Goal: Task Accomplishment & Management: Use online tool/utility

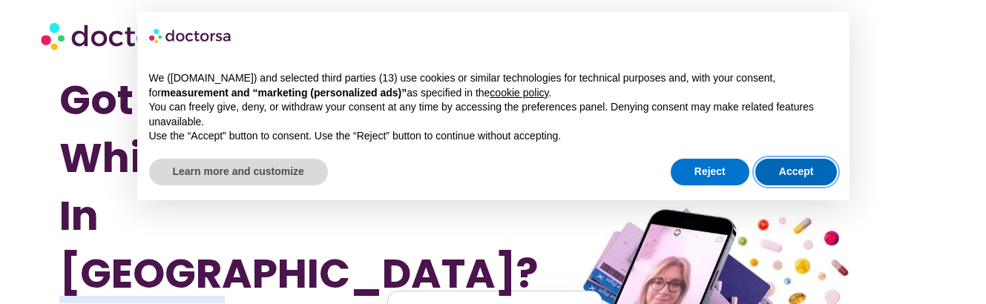
drag, startPoint x: 808, startPoint y: 171, endPoint x: 787, endPoint y: 179, distance: 22.8
click at [808, 171] on button "Accept" at bounding box center [797, 172] width 82 height 27
